Goal: Task Accomplishment & Management: Manage account settings

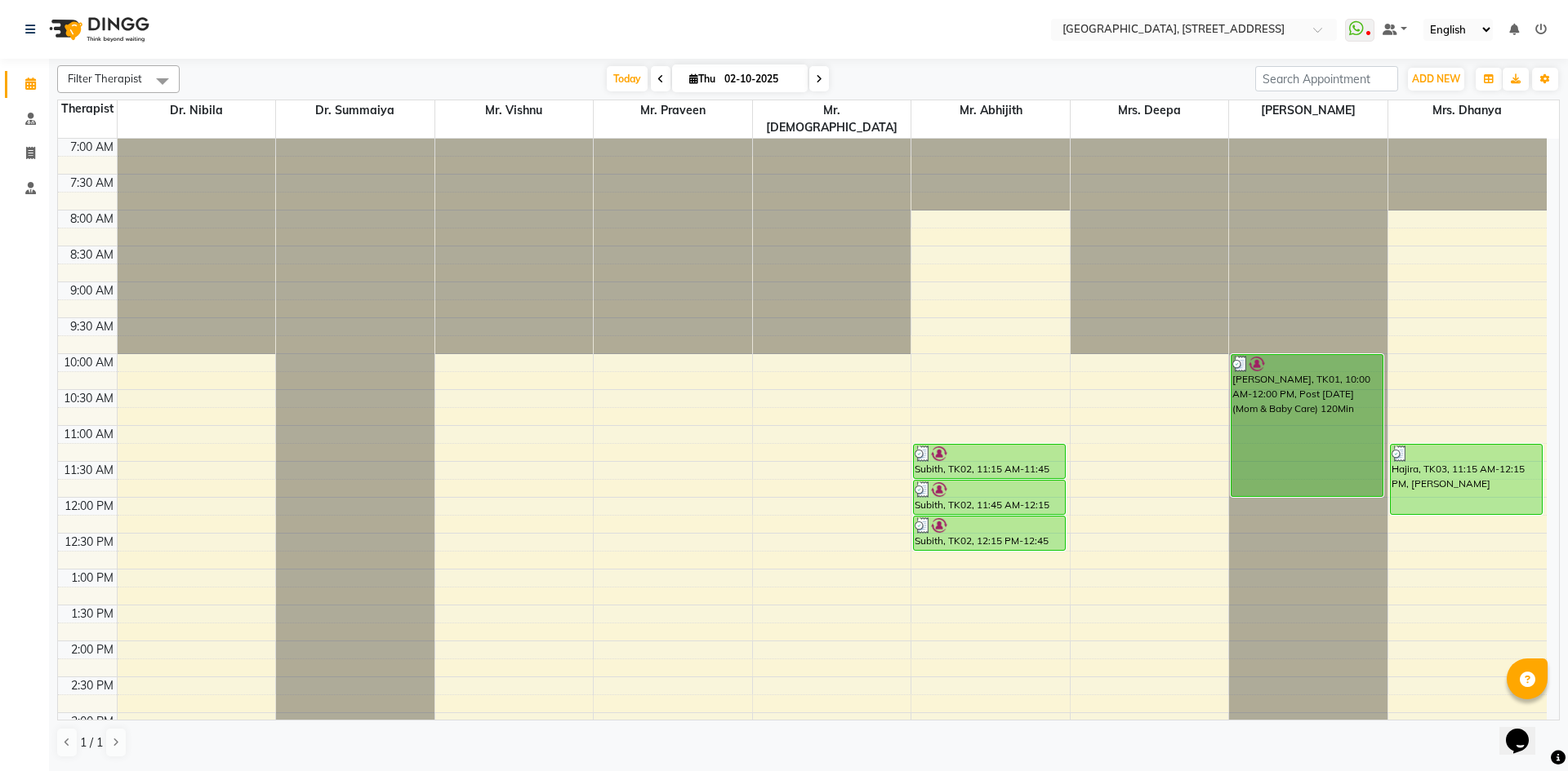
scroll to position [550, 0]
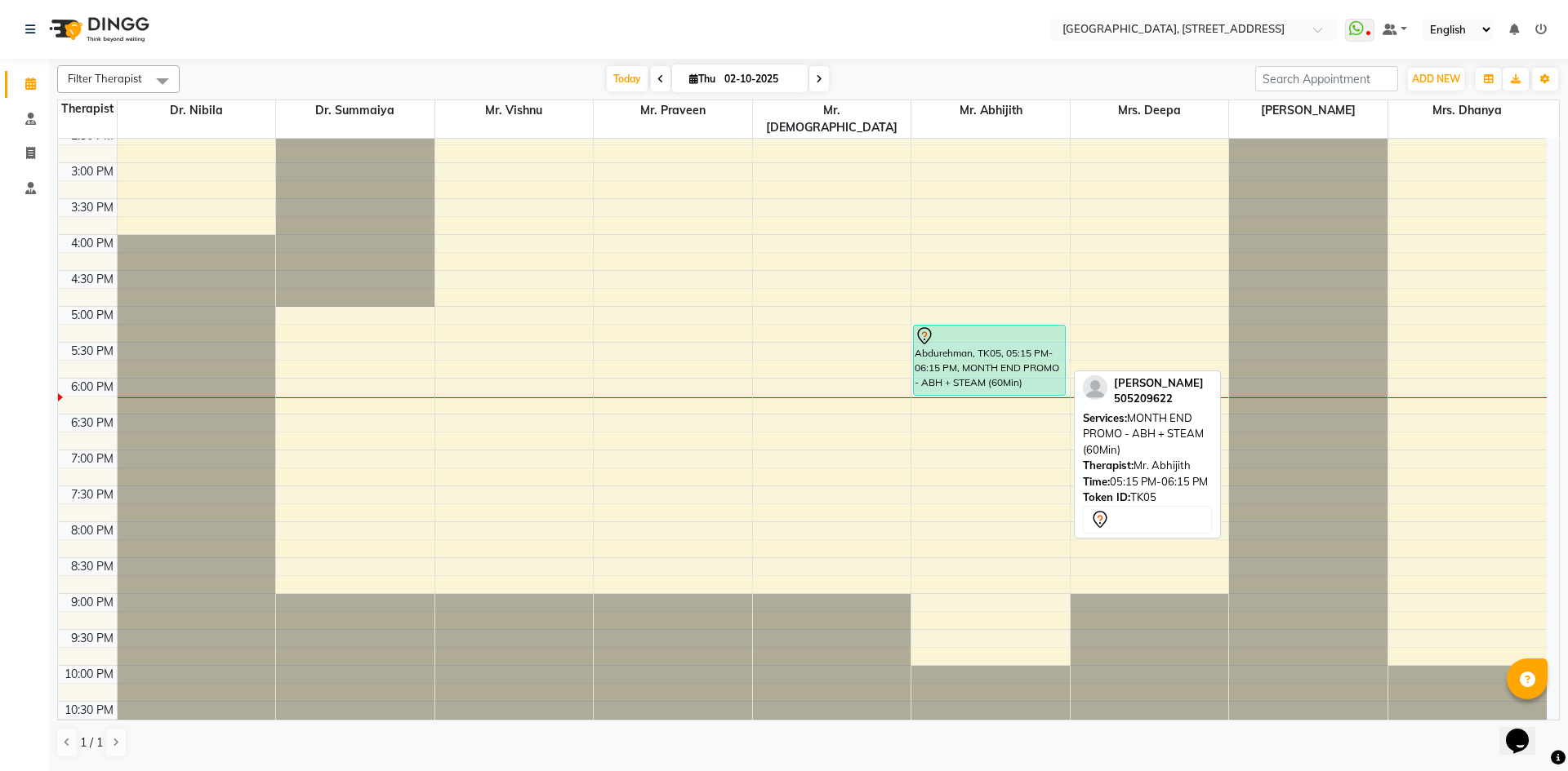
click at [947, 353] on div "Abdurehman, TK05, 05:15 PM-06:15 PM, MONTH END PROMO - ABH + STEAM (60Min)" at bounding box center [989, 360] width 151 height 70
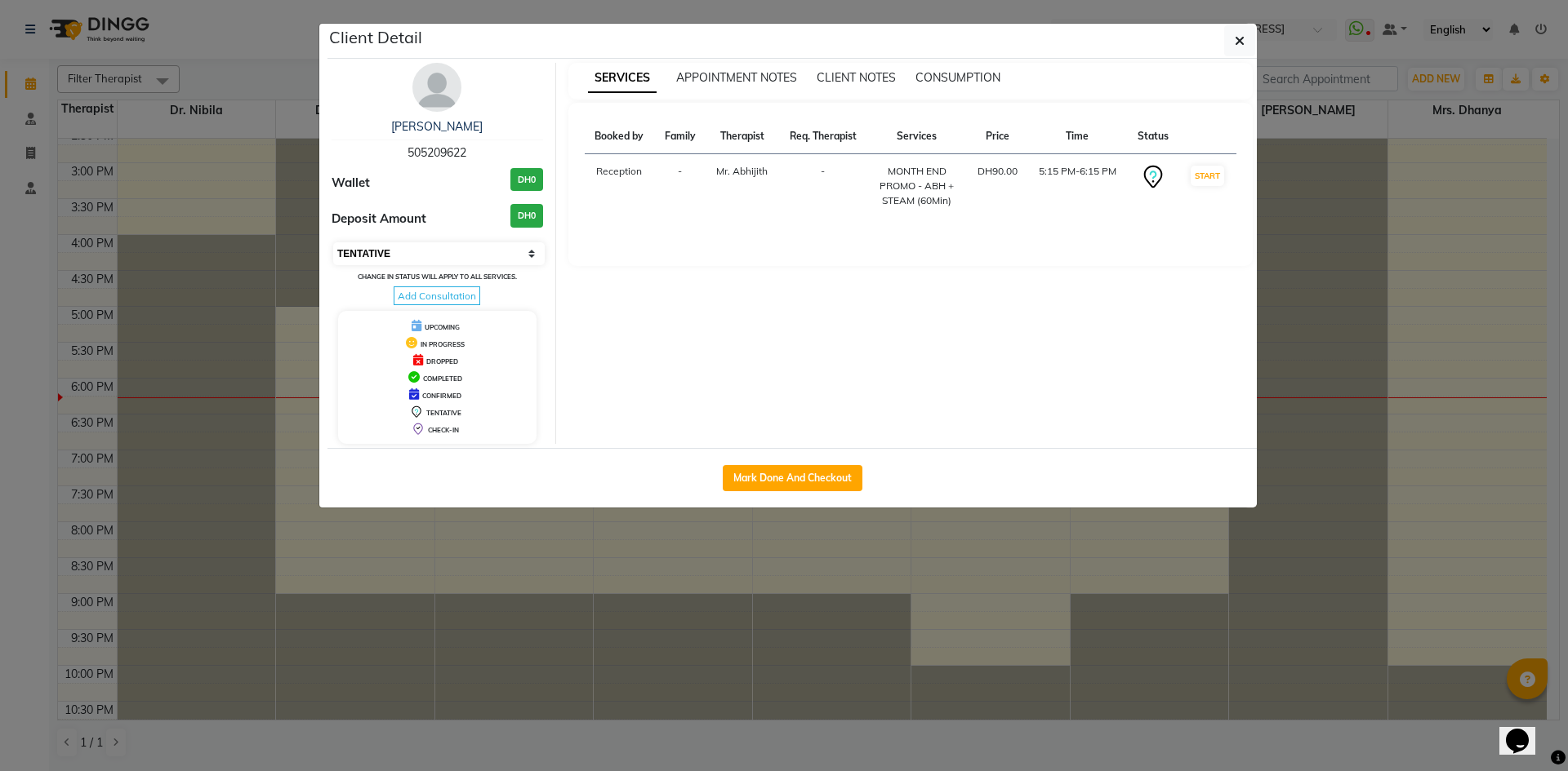
click at [398, 252] on select "Select IN SERVICE CONFIRMED TENTATIVE CHECK IN MARK DONE DROPPED UPCOMING" at bounding box center [439, 254] width 211 height 23
select select "3"
click at [333, 242] on select "Select IN SERVICE CONFIRMED TENTATIVE CHECK IN MARK DONE DROPPED UPCOMING" at bounding box center [439, 254] width 211 height 23
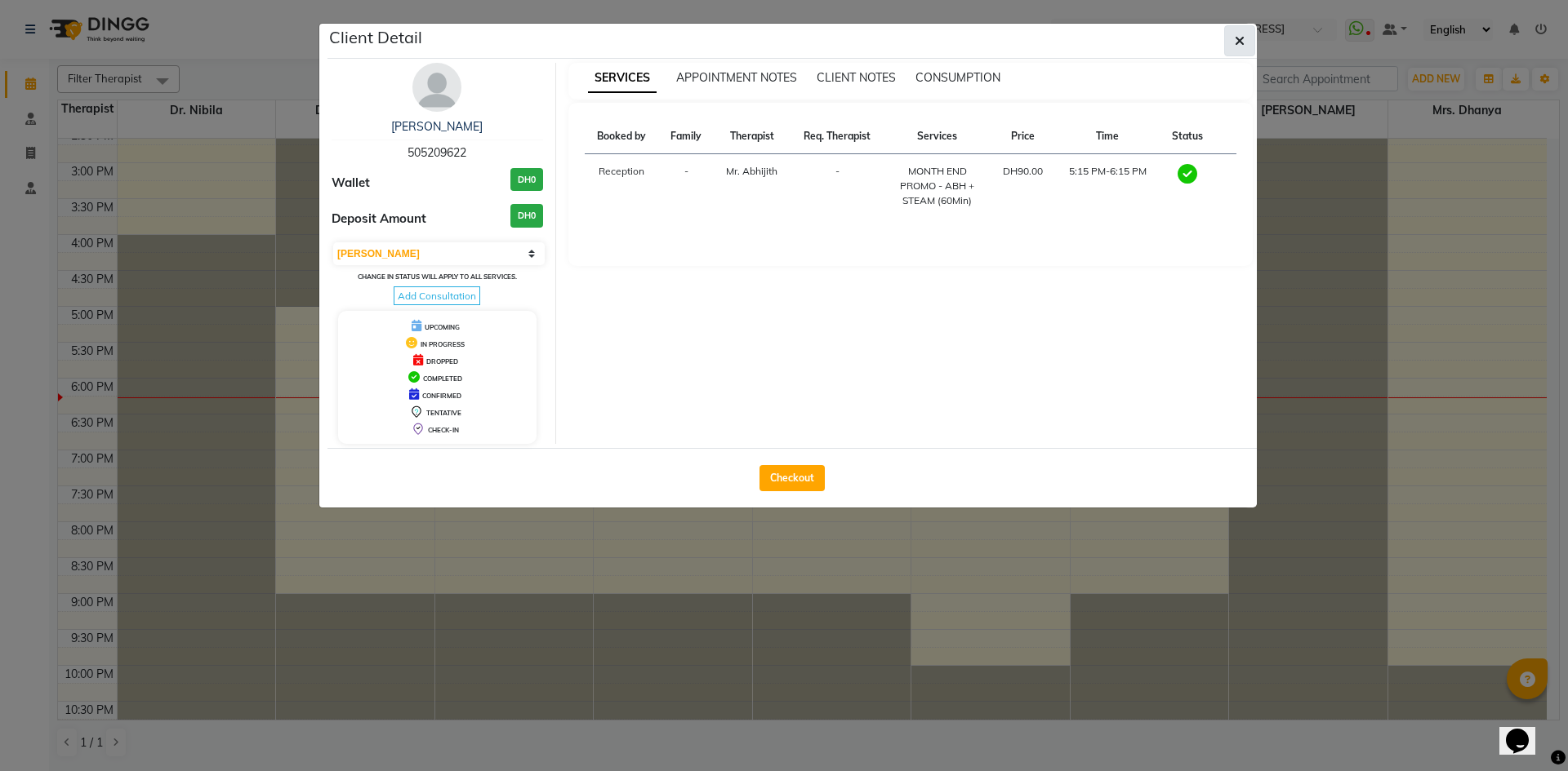
drag, startPoint x: 1250, startPoint y: 41, endPoint x: 1143, endPoint y: 211, distance: 200.9
click at [1249, 40] on button "button" at bounding box center [1240, 40] width 31 height 31
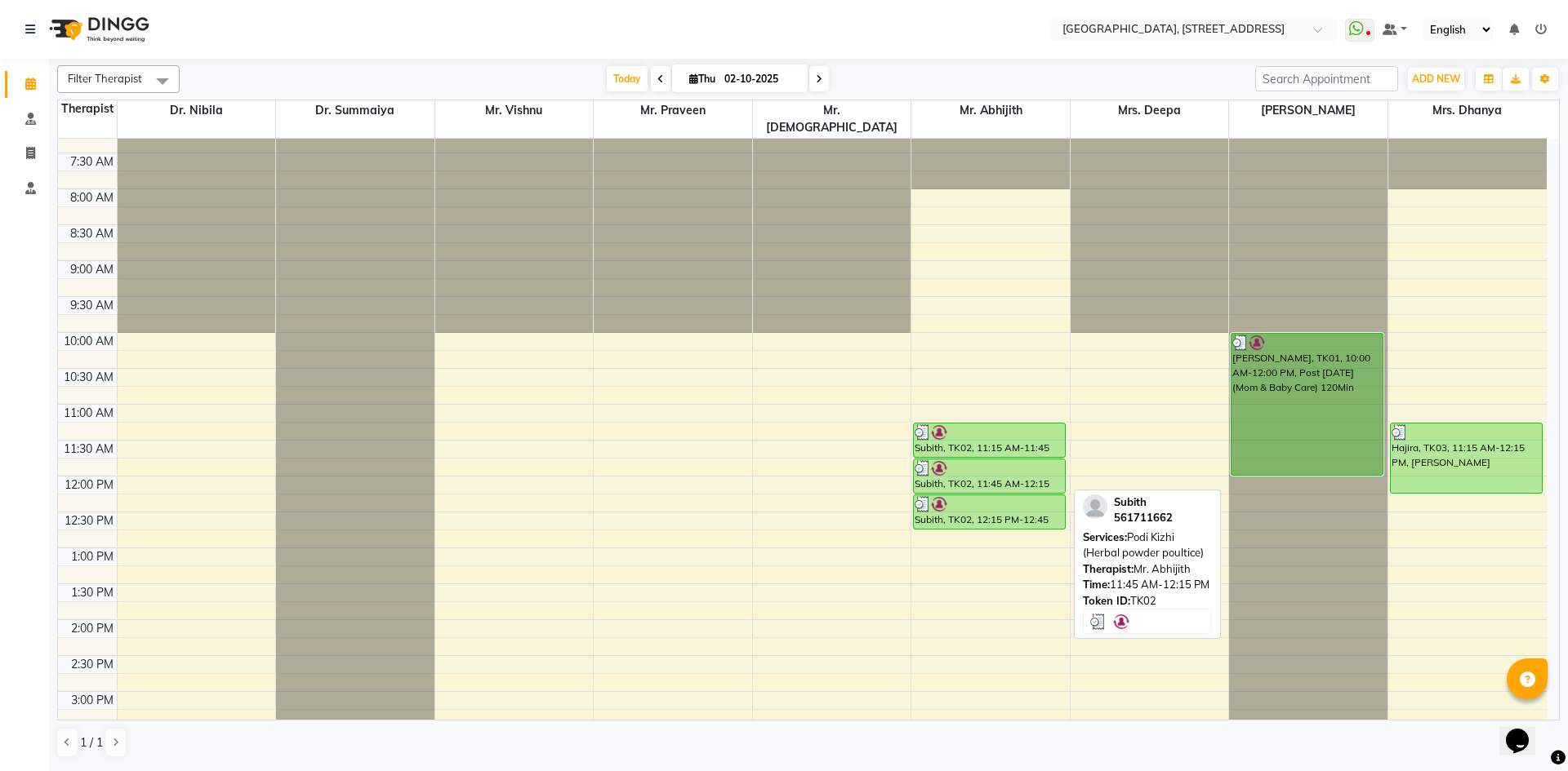
scroll to position [0, 0]
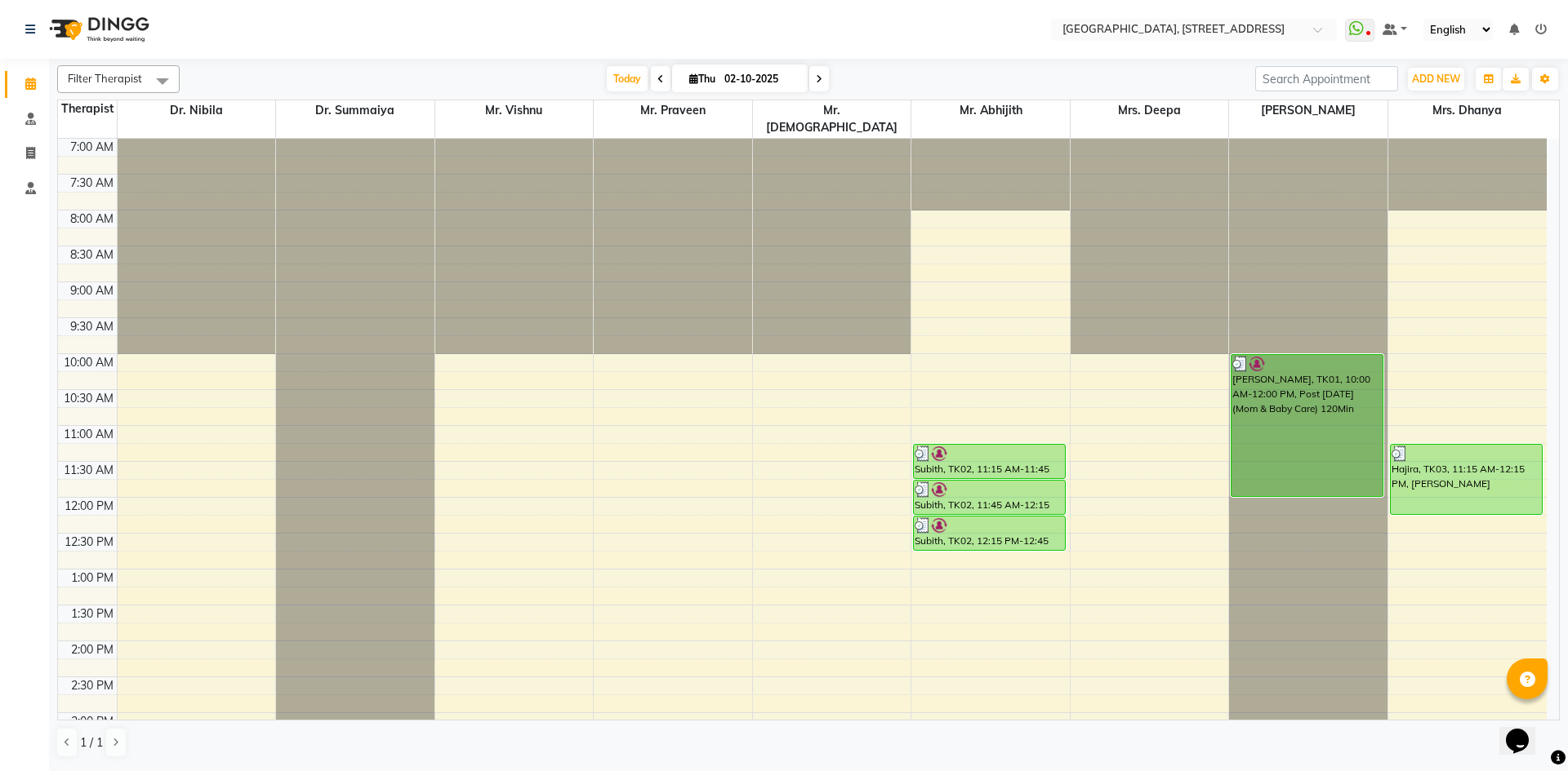
click at [605, 82] on div "Today Thu 02-10-2025" at bounding box center [718, 79] width 226 height 24
click at [621, 84] on span "Today" at bounding box center [627, 79] width 41 height 25
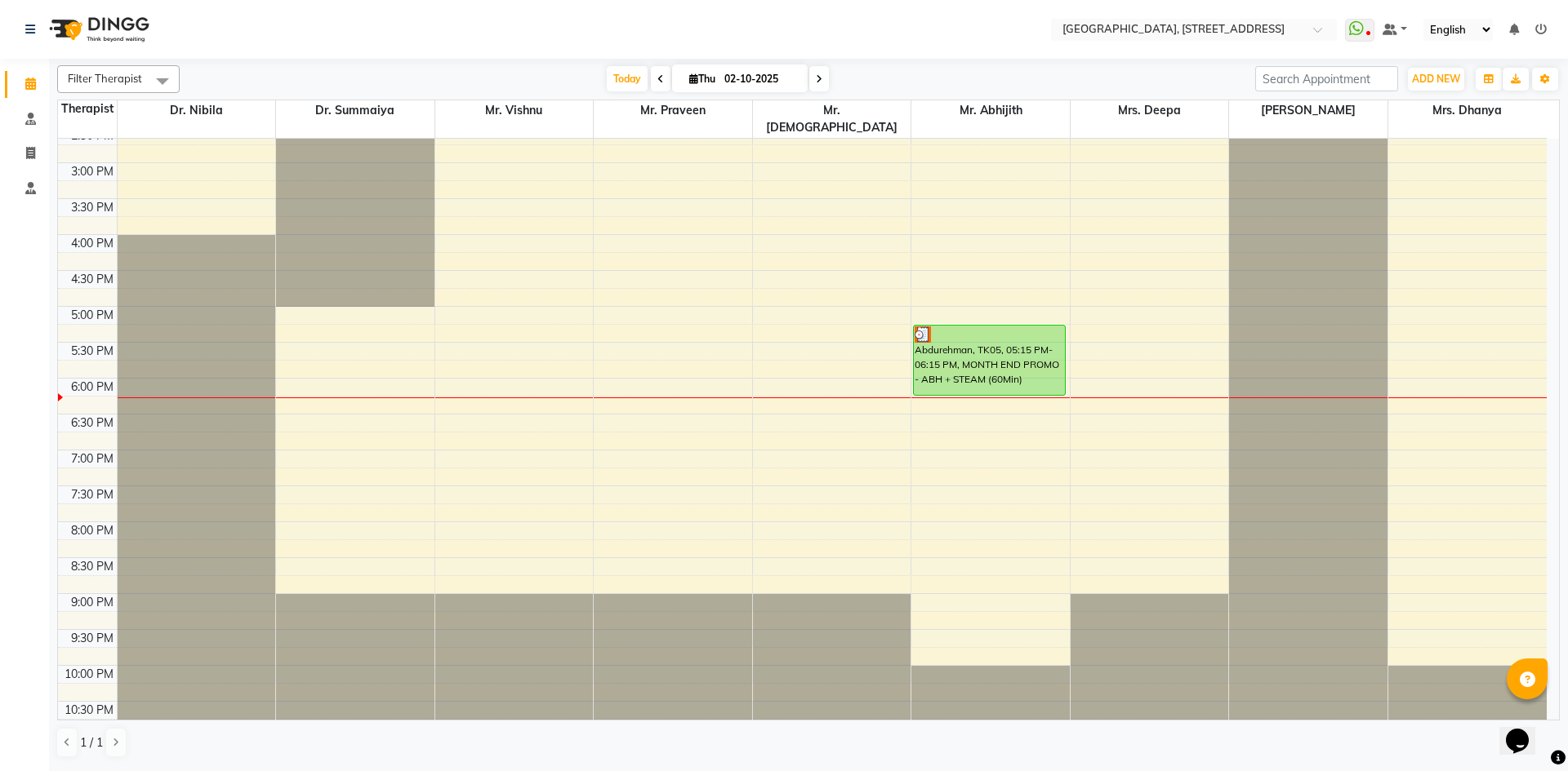
click at [814, 89] on span at bounding box center [819, 79] width 20 height 25
type input "03-10-2025"
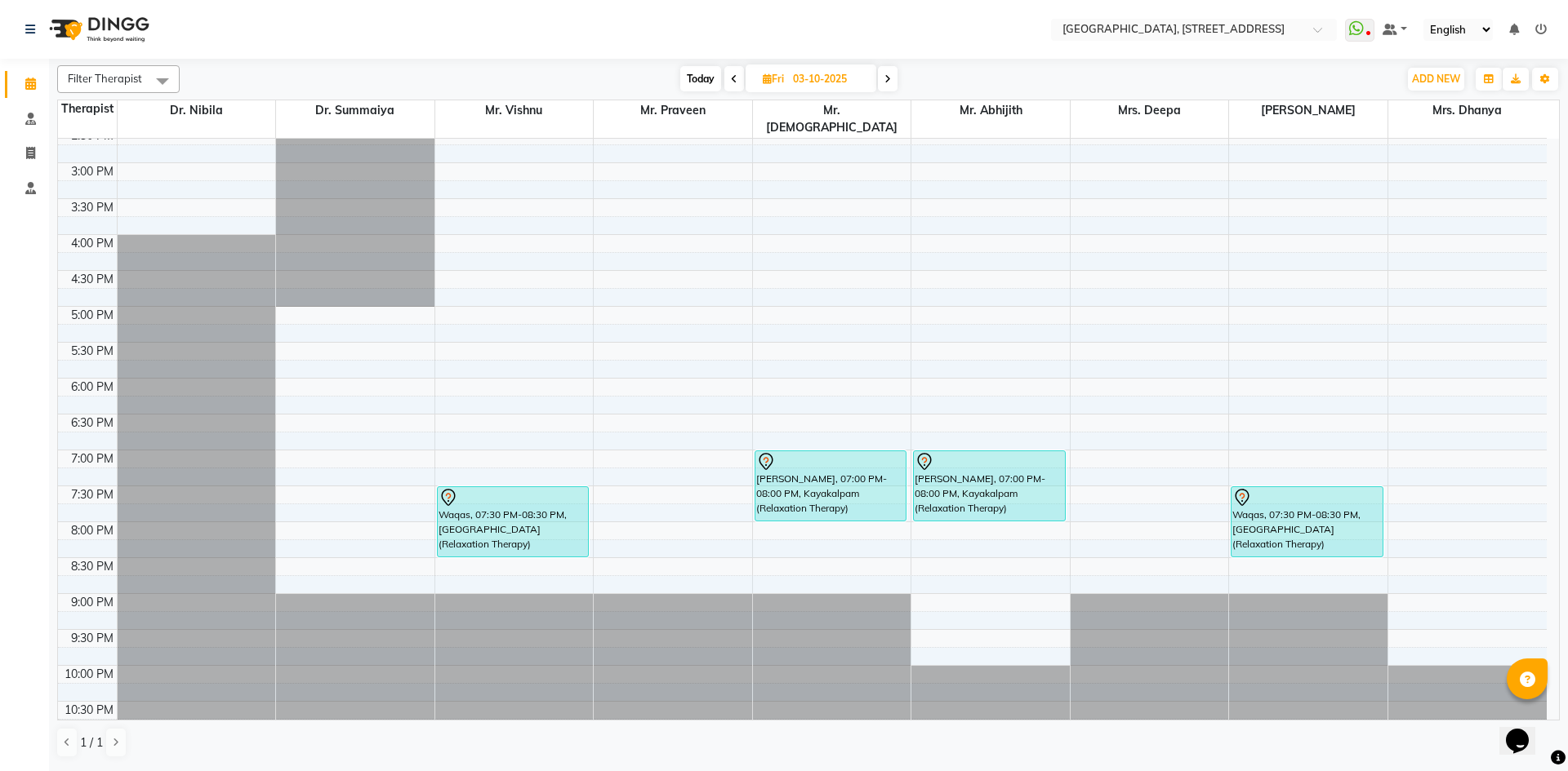
click at [1541, 31] on icon at bounding box center [1540, 29] width 12 height 12
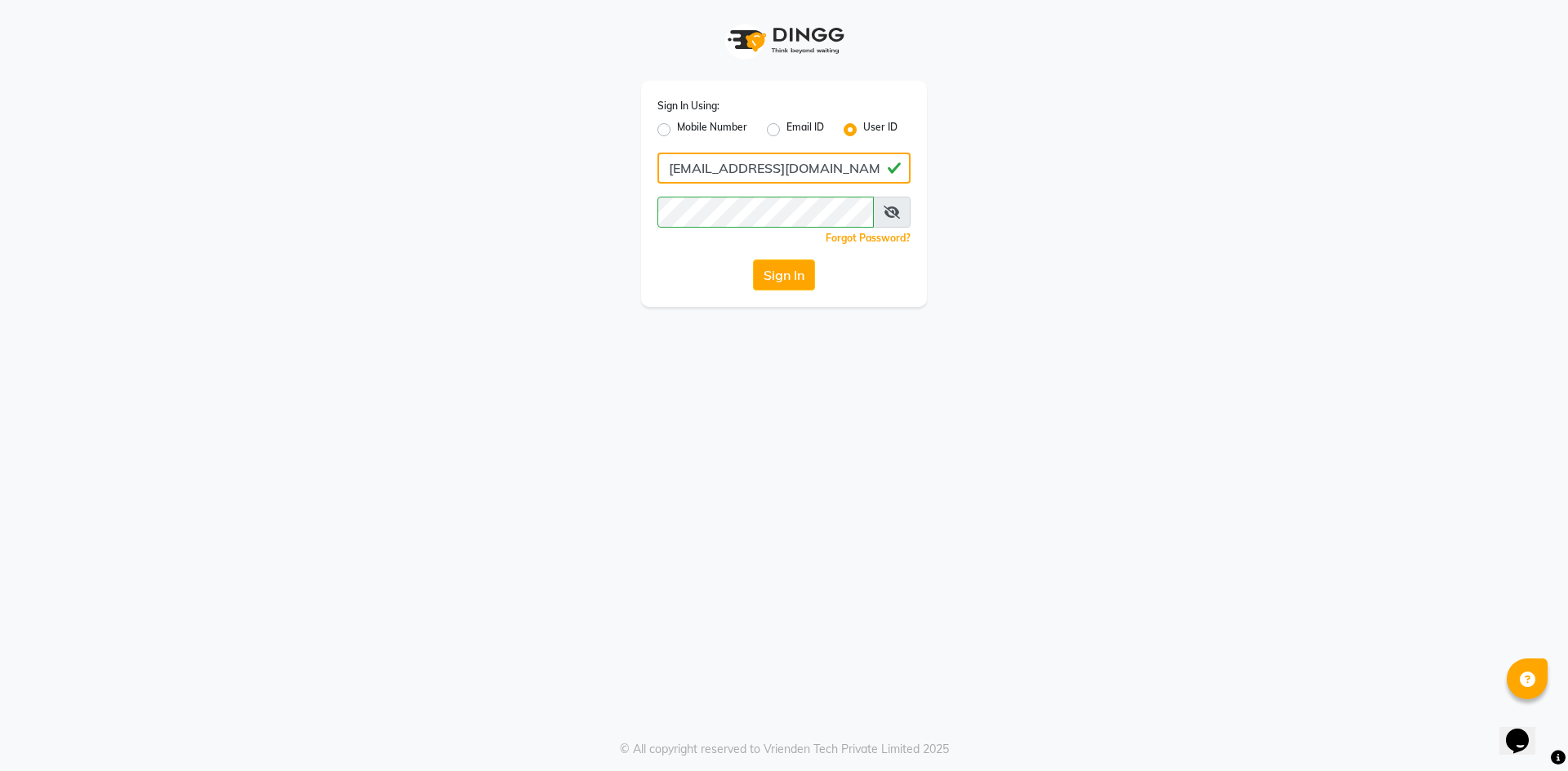
drag, startPoint x: 847, startPoint y: 173, endPoint x: 645, endPoint y: 177, distance: 202.0
click at [645, 177] on div "Sign In Using: Mobile Number Email ID User ID [EMAIL_ADDRESS][DOMAIN_NAME] Reme…" at bounding box center [783, 193] width 285 height 226
type input "greendotayur"
drag, startPoint x: 698, startPoint y: 276, endPoint x: 708, endPoint y: 276, distance: 10.0
click at [698, 276] on div "Sign In" at bounding box center [784, 275] width 253 height 31
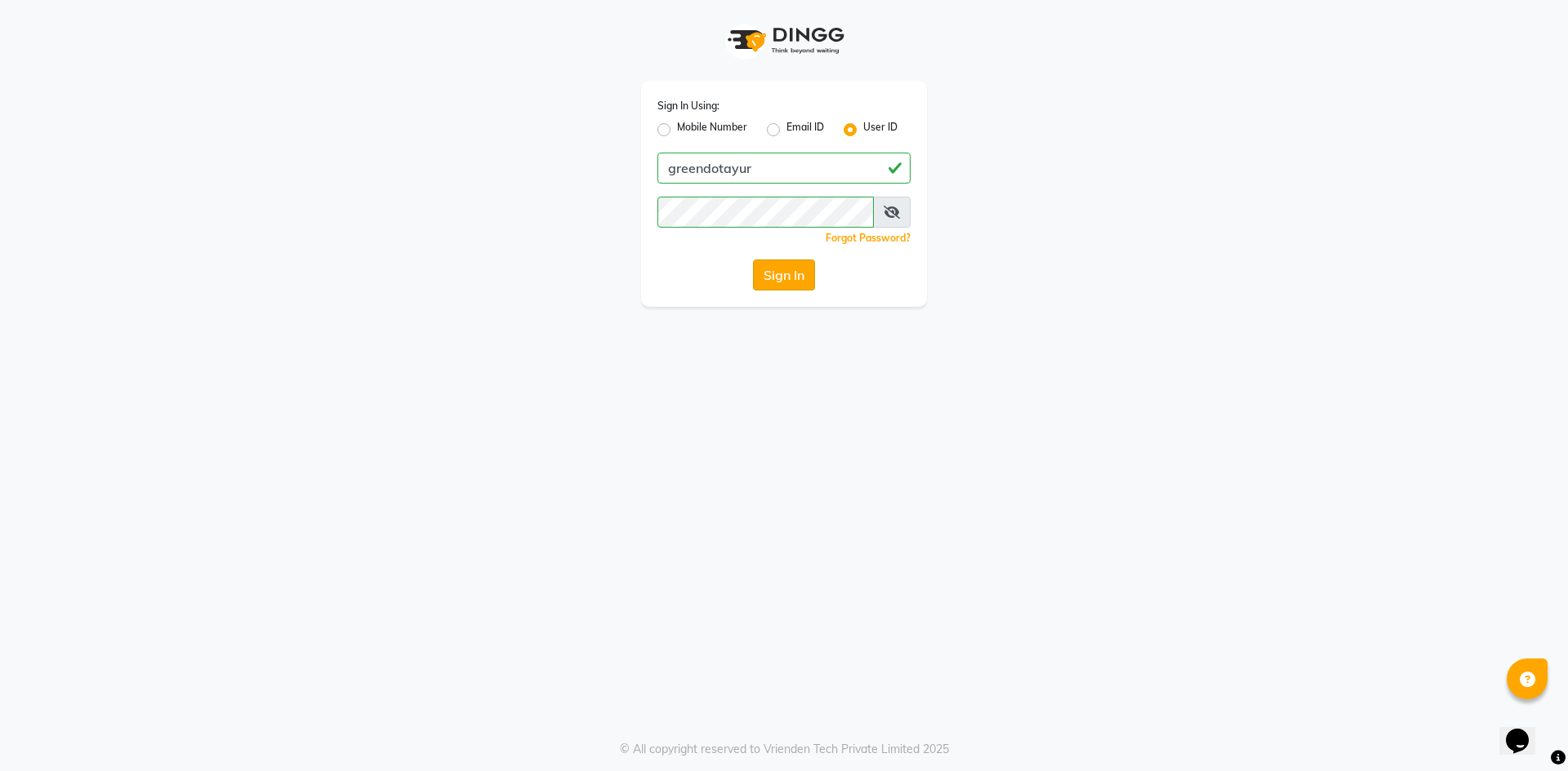
click at [779, 271] on button "Sign In" at bounding box center [783, 275] width 62 height 31
